Goal: Task Accomplishment & Management: Use online tool/utility

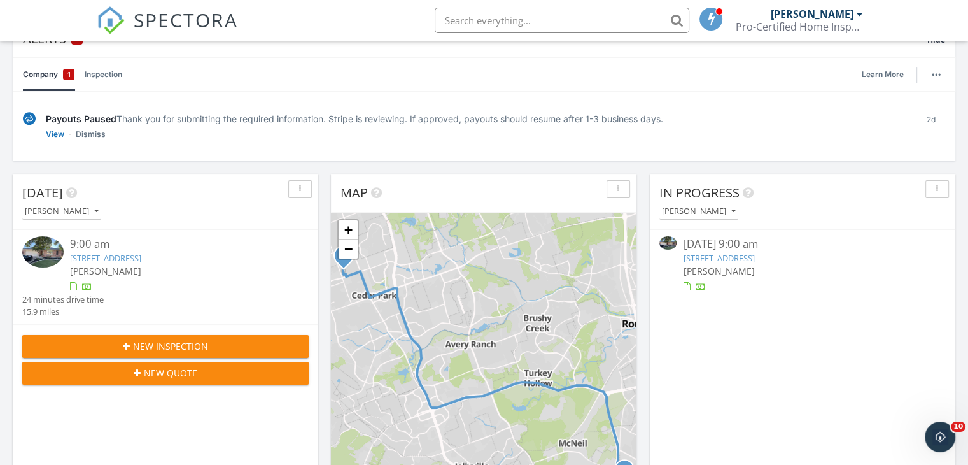
scroll to position [318, 0]
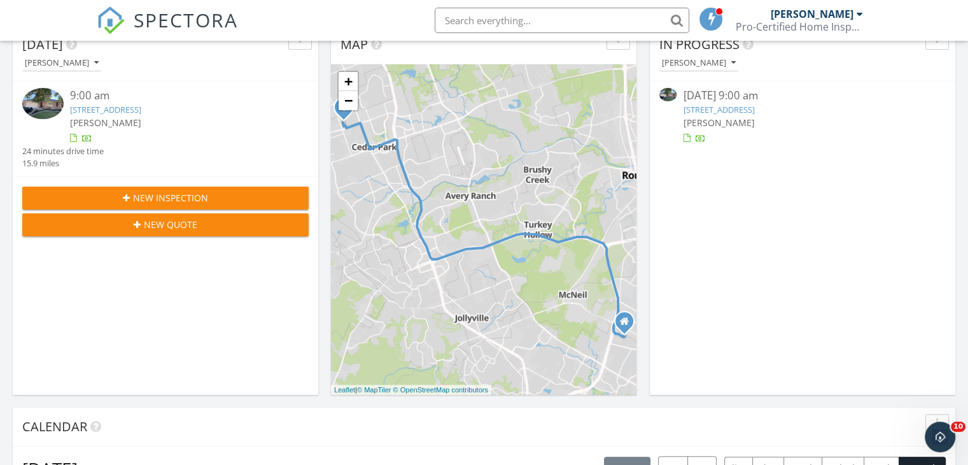
click at [126, 109] on link "638 Columbine Ave, Cedar Park, TX 78613" at bounding box center [105, 109] width 71 height 11
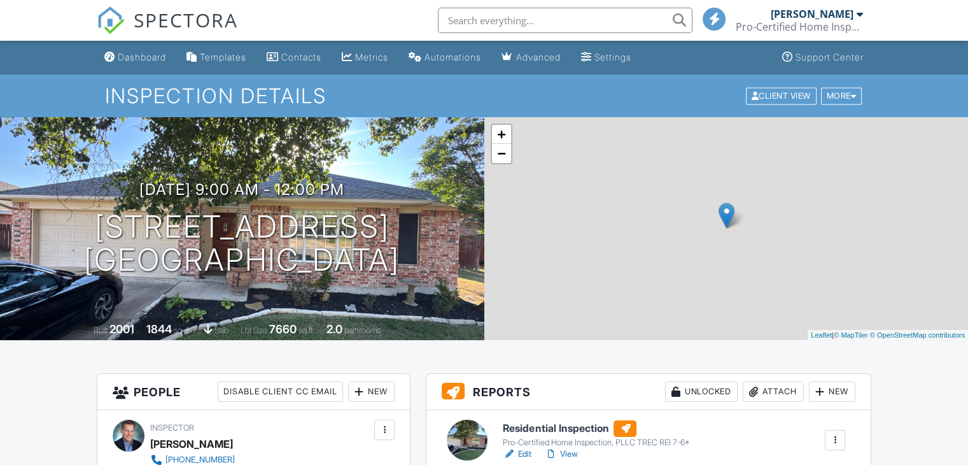
scroll to position [191, 0]
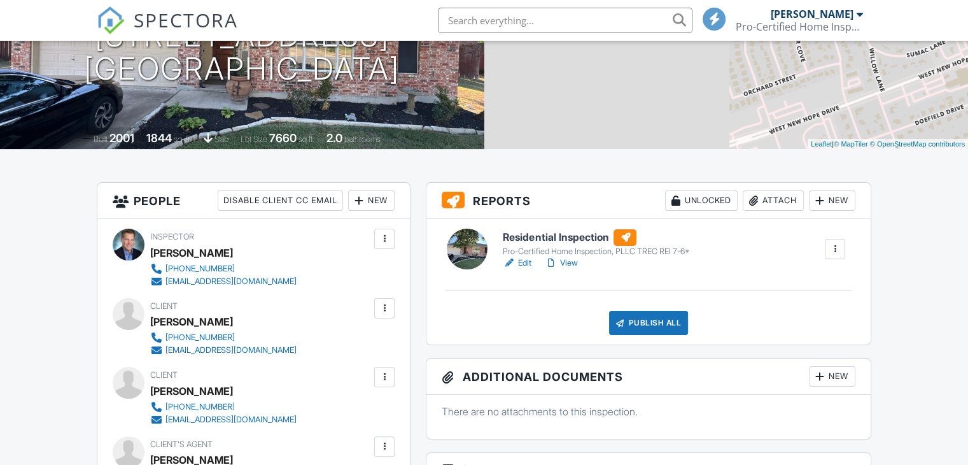
click at [518, 233] on h6 "Residential Inspection" at bounding box center [596, 237] width 186 height 17
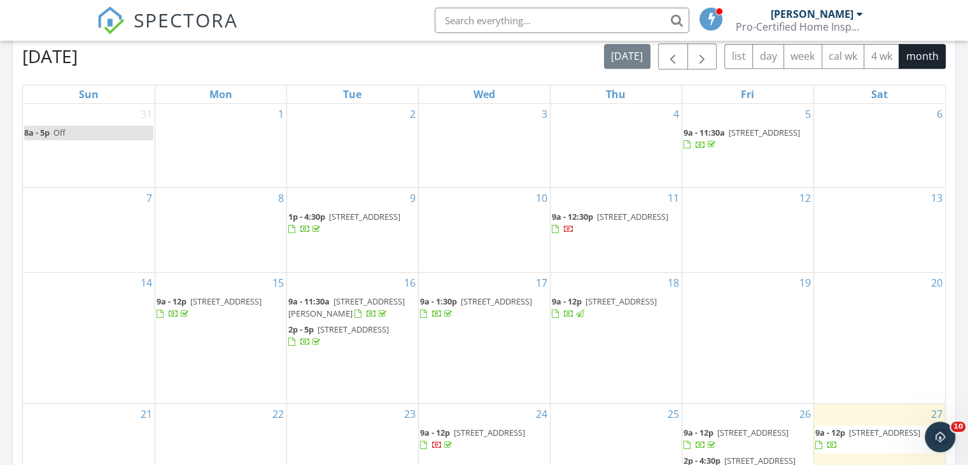
scroll to position [985, 0]
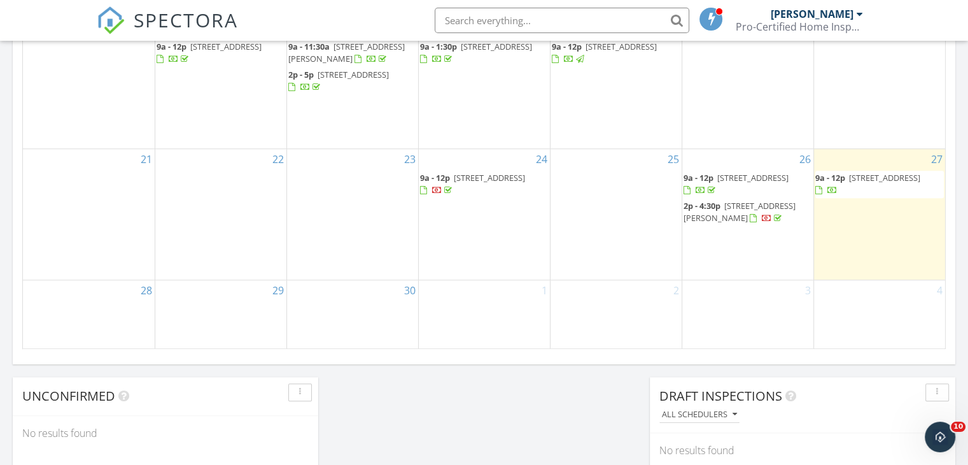
click at [855, 183] on span "638 Columbine Ave, Cedar Park 78613" at bounding box center [884, 177] width 71 height 11
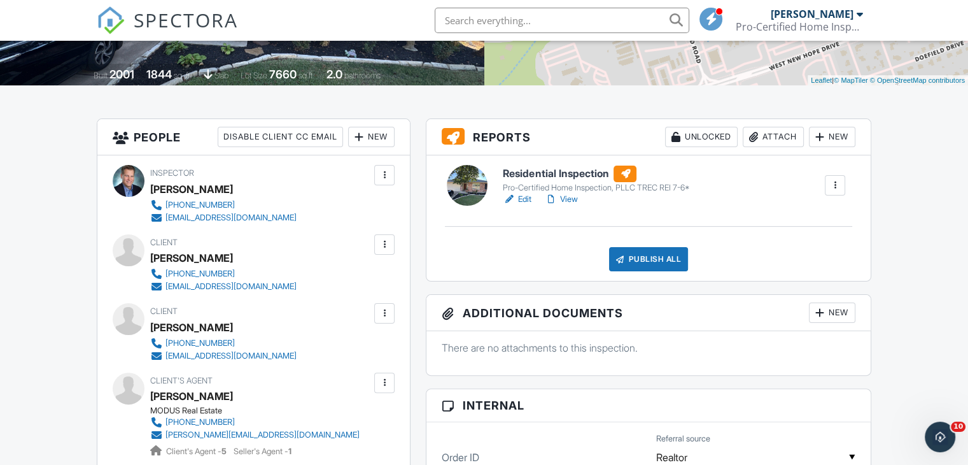
click at [549, 171] on h6 "Residential Inspection" at bounding box center [596, 173] width 186 height 17
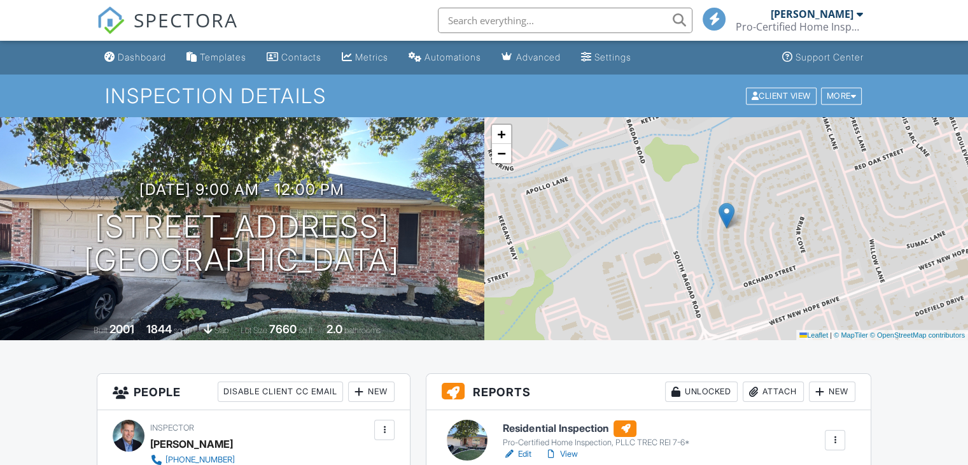
click at [534, 420] on h6 "Residential Inspection" at bounding box center [596, 428] width 186 height 17
